Goal: Task Accomplishment & Management: Manage account settings

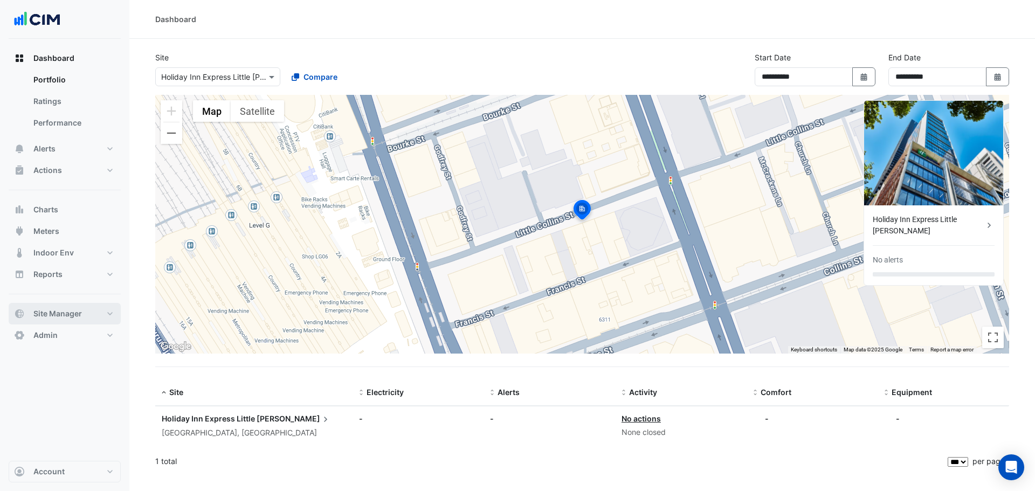
click at [91, 307] on button "Site Manager" at bounding box center [65, 314] width 112 height 22
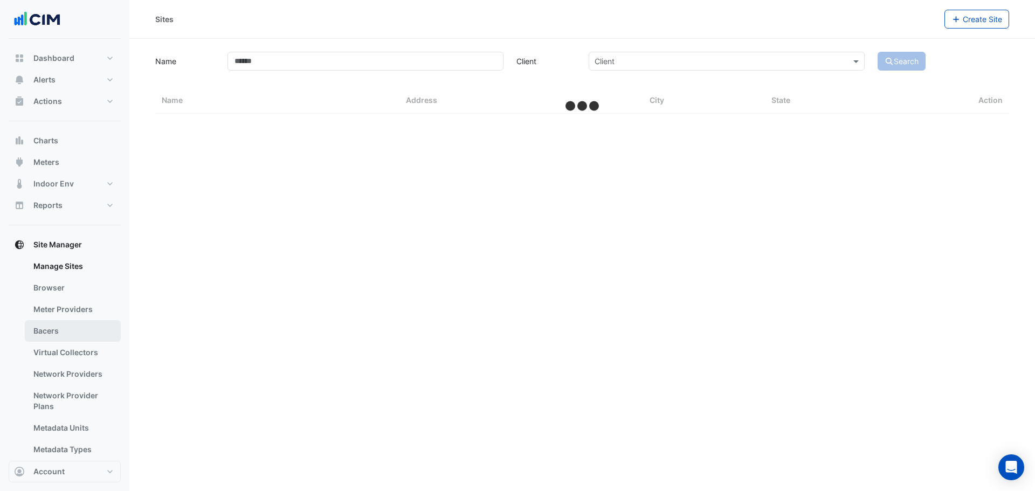
click at [58, 333] on link "Bacers" at bounding box center [73, 331] width 96 height 22
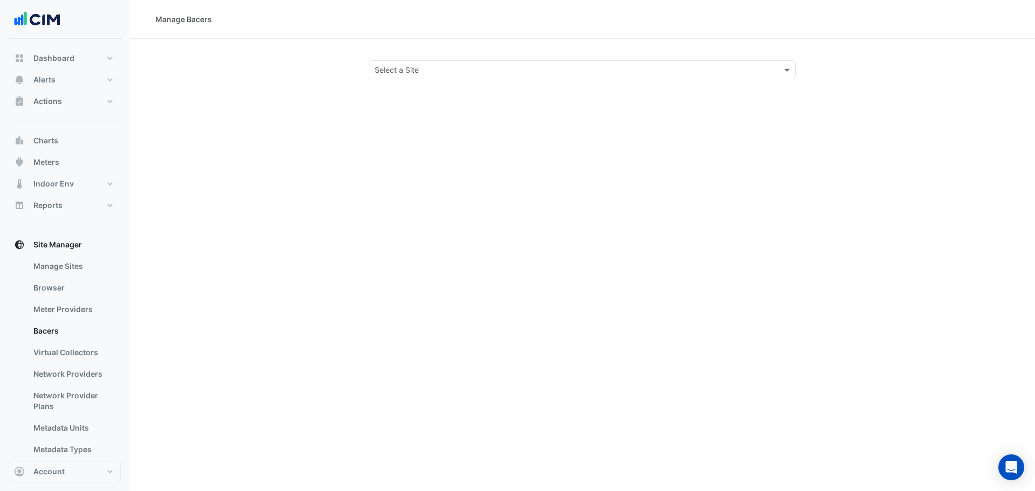
click at [410, 66] on input "text" at bounding box center [571, 70] width 393 height 11
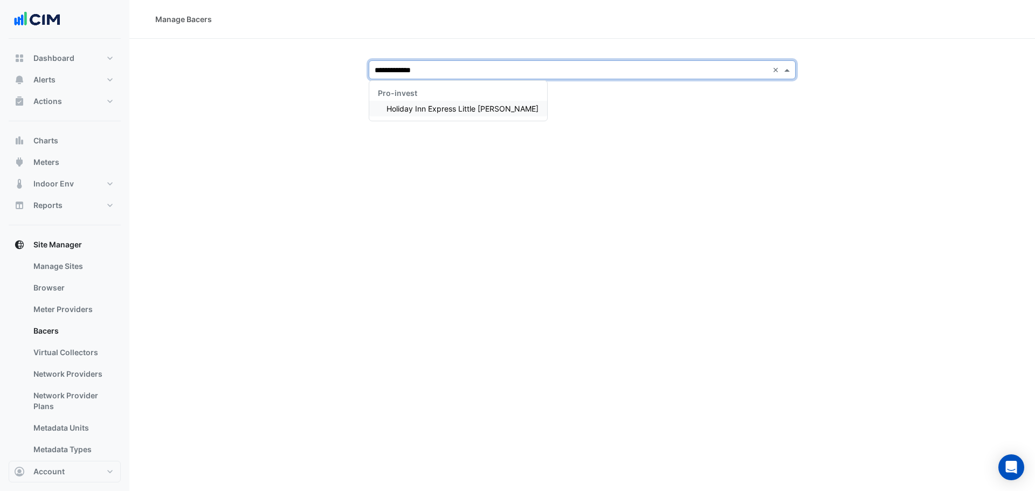
type input "**********"
click at [423, 106] on span "Holiday Inn Express Little [PERSON_NAME]" at bounding box center [462, 108] width 152 height 9
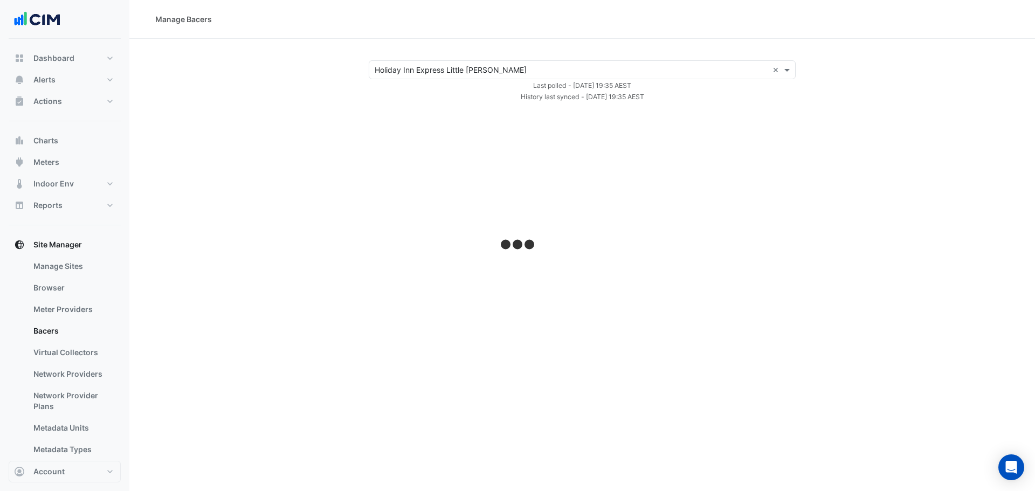
select select "***"
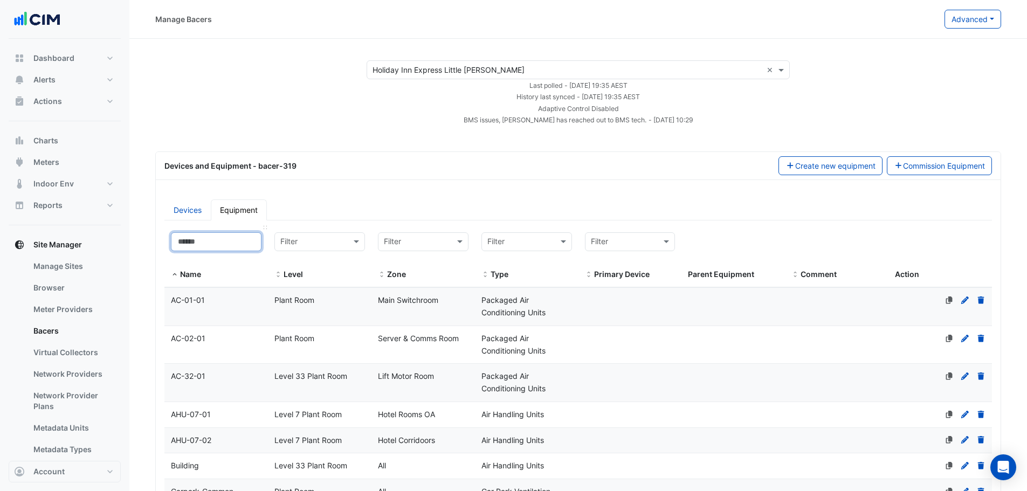
click at [234, 242] on input at bounding box center [216, 241] width 91 height 19
drag, startPoint x: 540, startPoint y: 240, endPoint x: 546, endPoint y: 228, distance: 13.7
click at [541, 241] on input "text" at bounding box center [515, 242] width 57 height 12
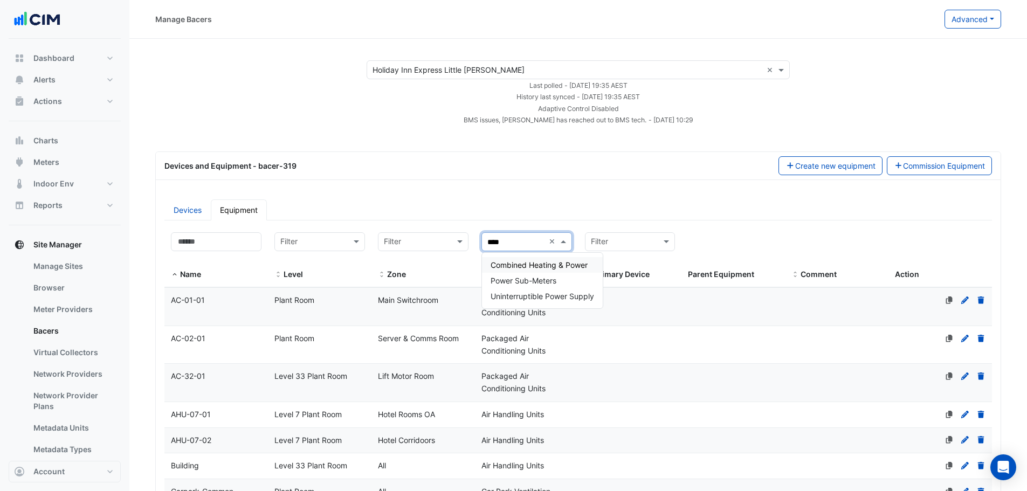
type input "*****"
click at [538, 286] on div "Power Sub-Meters" at bounding box center [542, 281] width 121 height 16
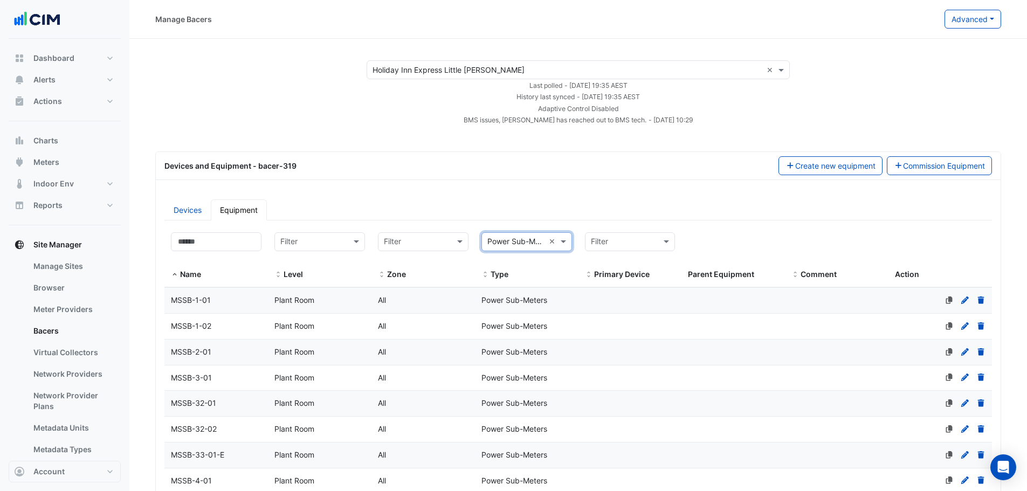
click at [432, 304] on div "All" at bounding box center [422, 300] width 103 height 12
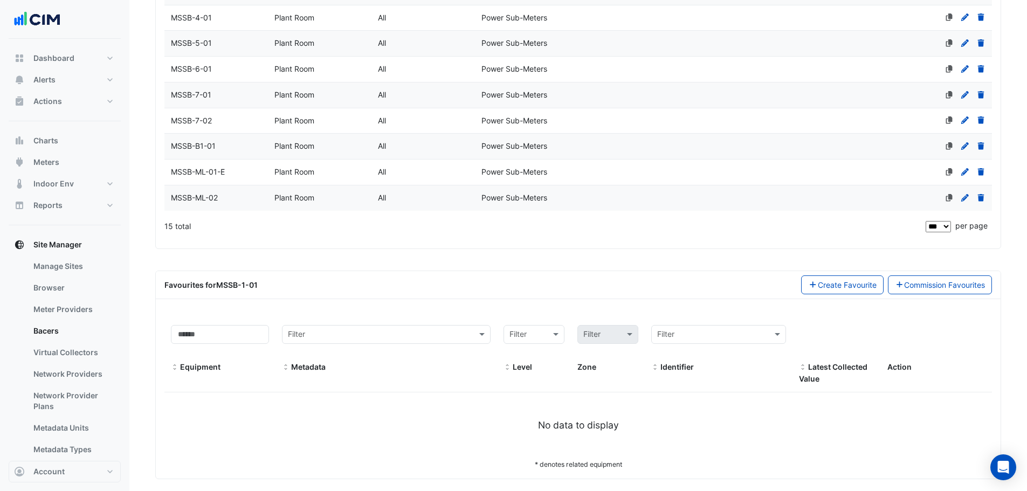
scroll to position [473, 0]
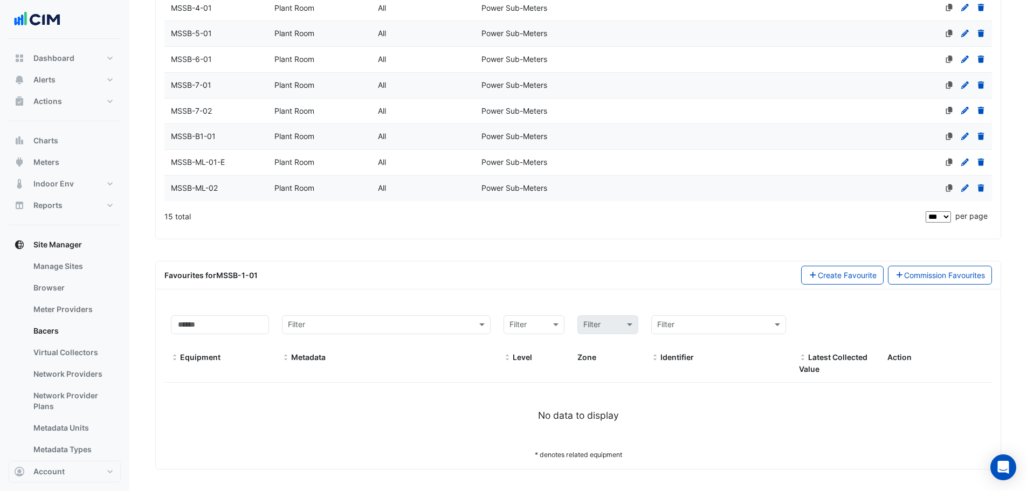
click at [209, 139] on span "MSSB-B1-01" at bounding box center [193, 135] width 45 height 9
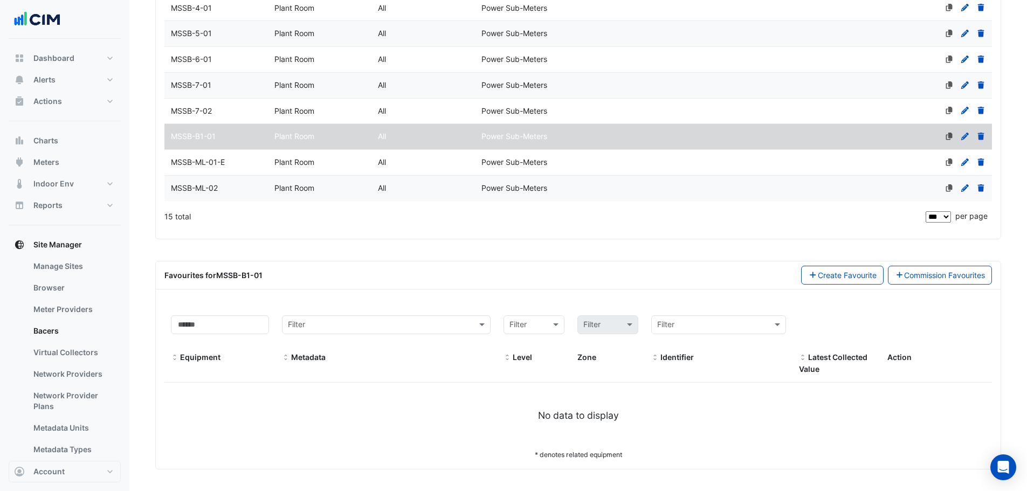
click at [220, 189] on div "MSSB-ML-02" at bounding box center [215, 188] width 103 height 12
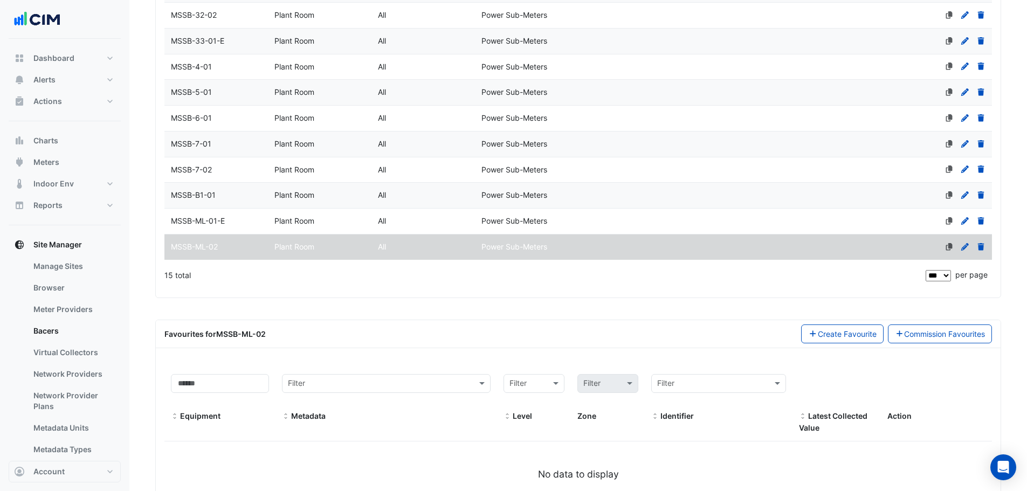
scroll to position [365, 0]
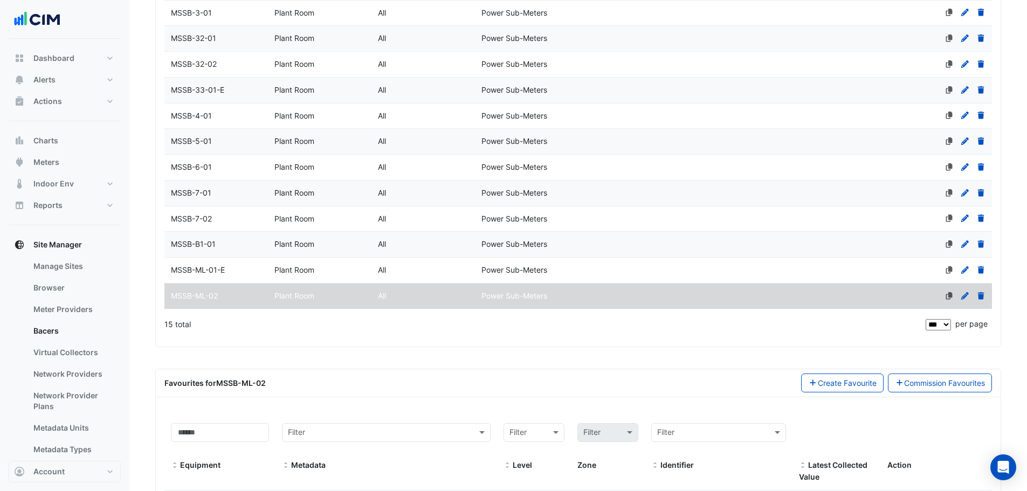
click at [209, 110] on div "MSSB-4-01" at bounding box center [215, 116] width 103 height 12
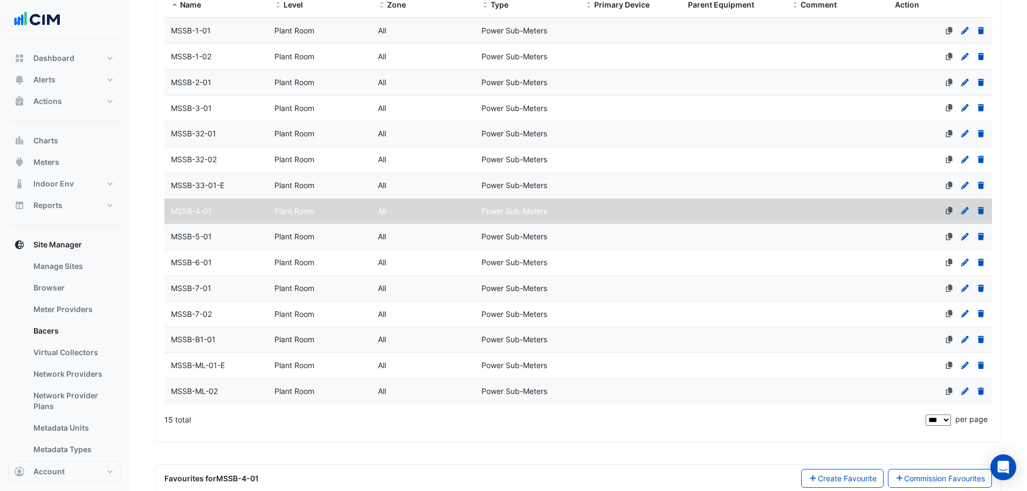
scroll to position [149, 0]
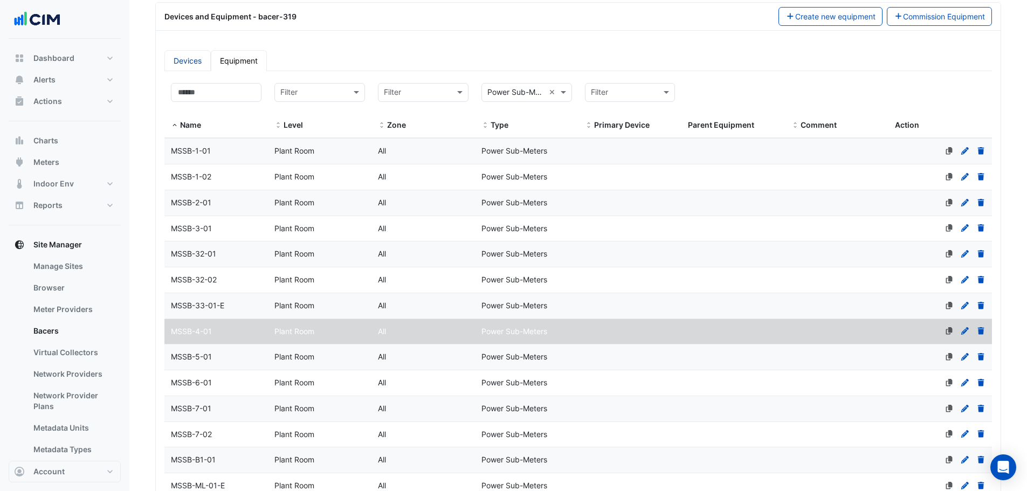
click at [178, 59] on link "Devices" at bounding box center [187, 60] width 46 height 21
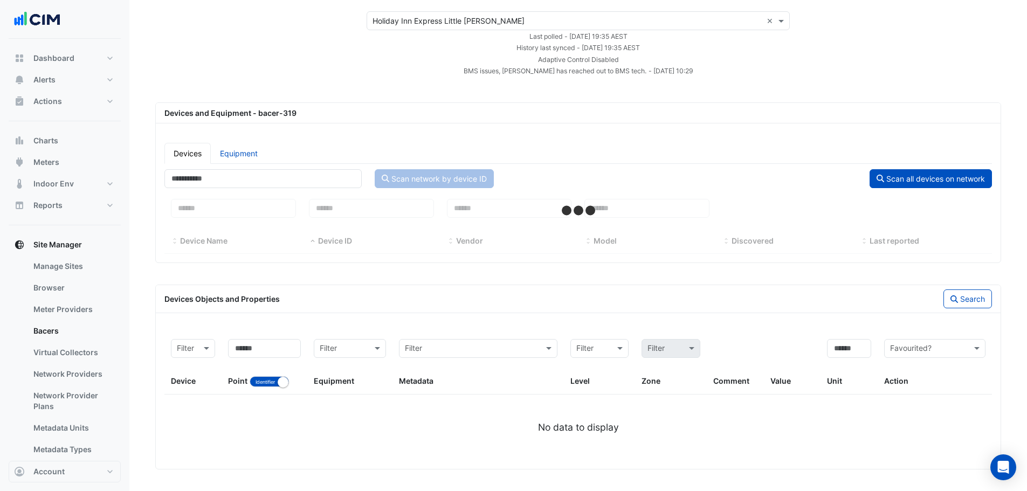
scroll to position [49, 0]
select select "***"
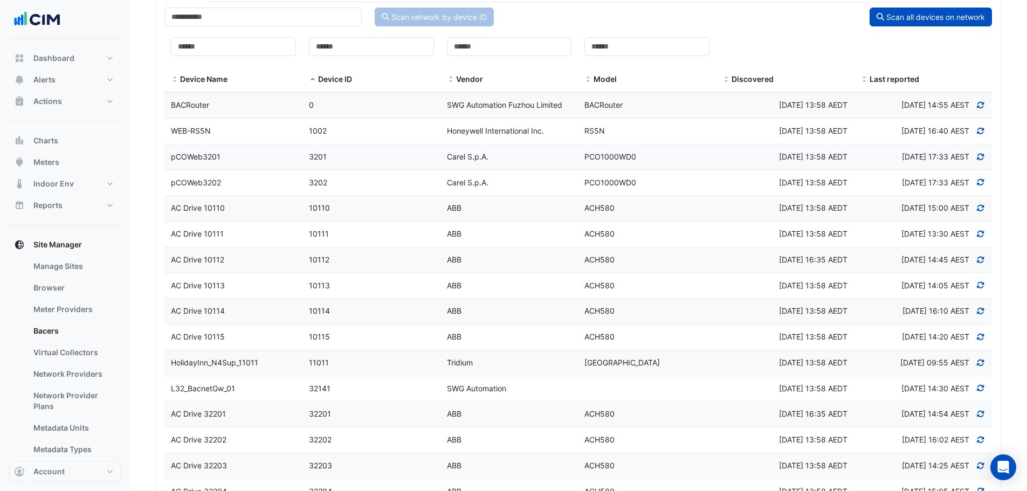
scroll to position [95, 0]
